Goal: Information Seeking & Learning: Learn about a topic

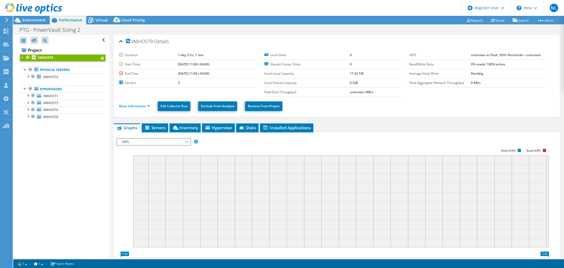
select select "USD"
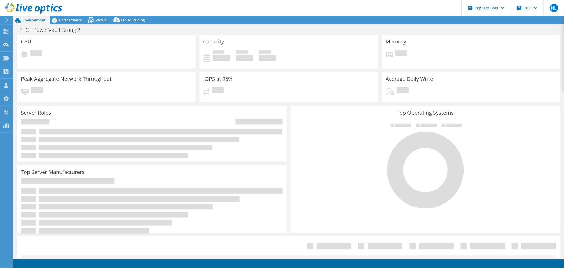
select select "USD"
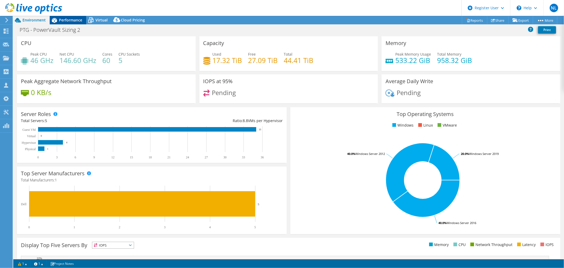
click at [66, 20] on span "Performance" at bounding box center [70, 19] width 23 height 5
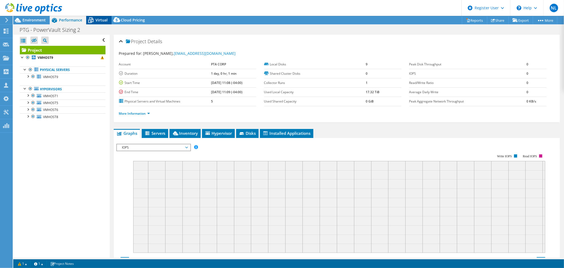
click at [105, 19] on span "Virtual" at bounding box center [102, 19] width 12 height 5
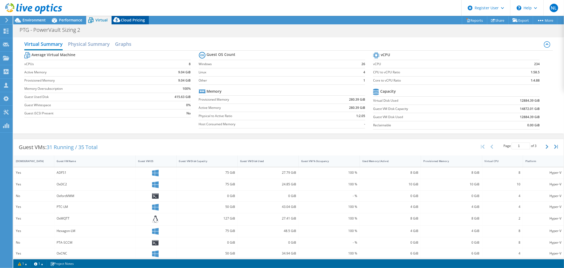
click at [122, 19] on span "Cloud Pricing" at bounding box center [133, 19] width 24 height 5
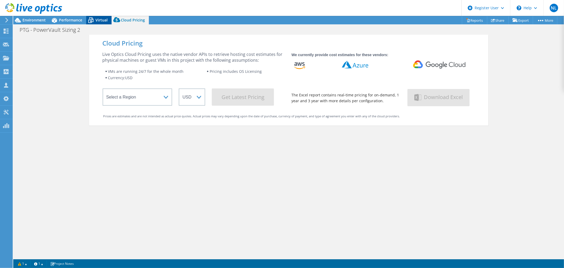
click at [87, 23] on icon at bounding box center [90, 20] width 9 height 9
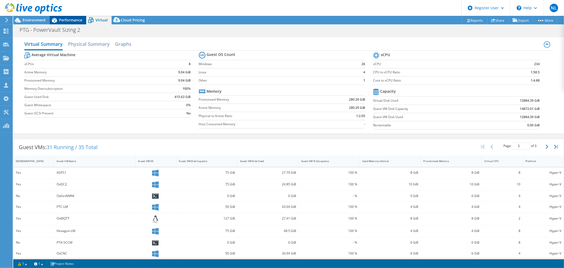
click at [71, 22] on span "Performance" at bounding box center [70, 19] width 23 height 5
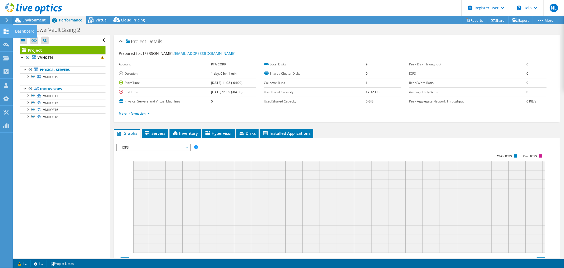
click at [5, 33] on use at bounding box center [6, 31] width 5 height 5
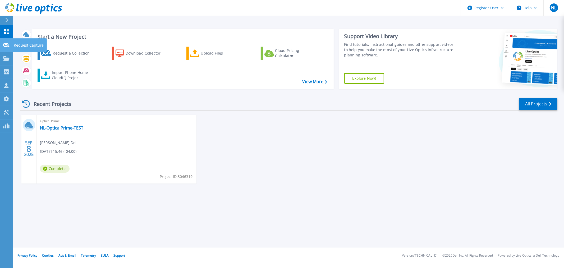
click at [9, 45] on icon at bounding box center [6, 45] width 6 height 4
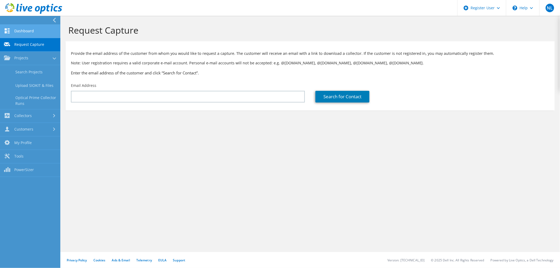
click at [24, 32] on link "Dashboard" at bounding box center [30, 31] width 60 height 13
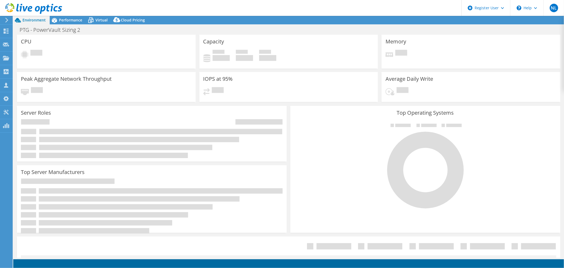
select select
select select "USD"
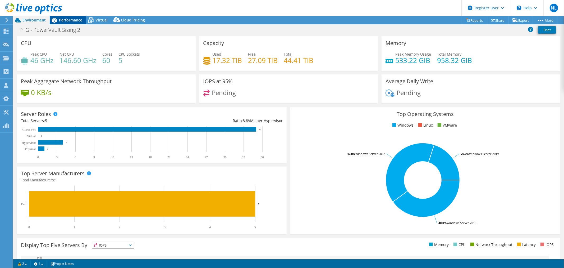
click at [66, 19] on span "Performance" at bounding box center [70, 19] width 23 height 5
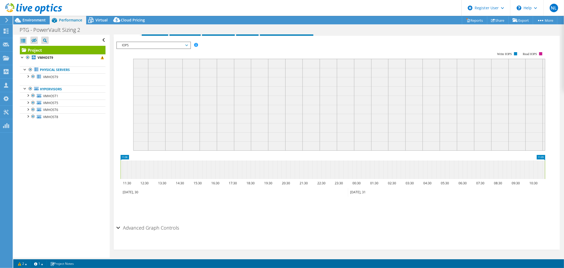
click at [245, 112] on rect at bounding box center [339, 105] width 412 height 92
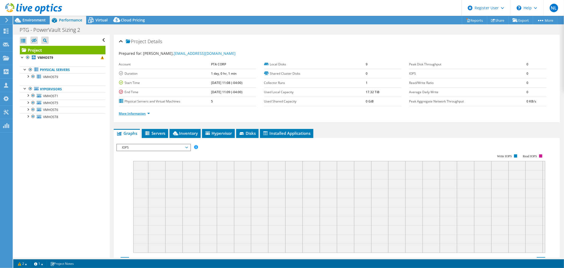
click at [149, 113] on link "More Information" at bounding box center [134, 113] width 31 height 4
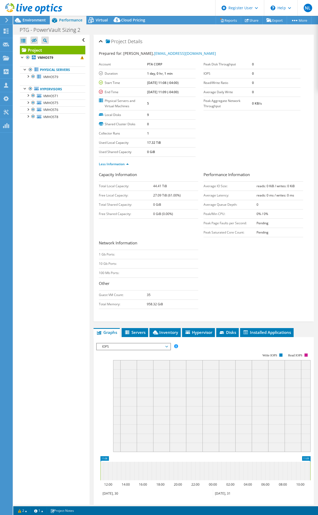
drag, startPoint x: 78, startPoint y: 38, endPoint x: 78, endPoint y: 53, distance: 14.6
click at [78, 38] on div "Open All Close All Hide Excluded Nodes Project Tree Filter" at bounding box center [52, 40] width 65 height 11
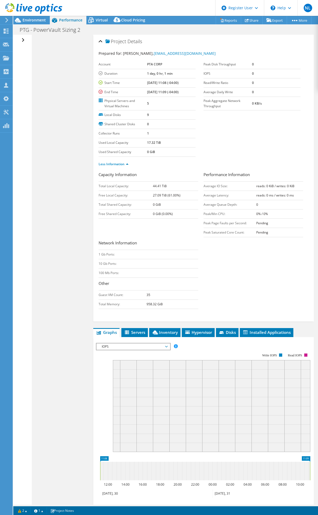
click at [21, 38] on div "Open All Close All Hide Excluded Nodes Project Tree Filter" at bounding box center [24, 40] width 8 height 11
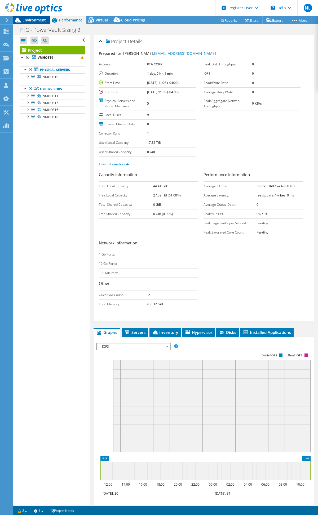
click at [31, 20] on span "Environment" at bounding box center [33, 19] width 23 height 5
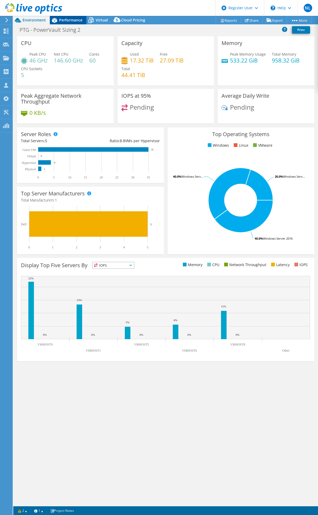
click at [73, 20] on span "Performance" at bounding box center [70, 19] width 23 height 5
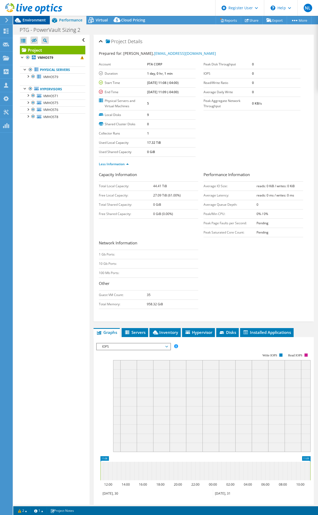
click at [29, 20] on span "Environment" at bounding box center [33, 19] width 23 height 5
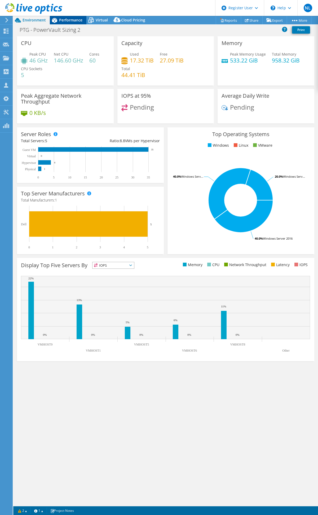
click at [75, 22] on span "Performance" at bounding box center [70, 19] width 23 height 5
